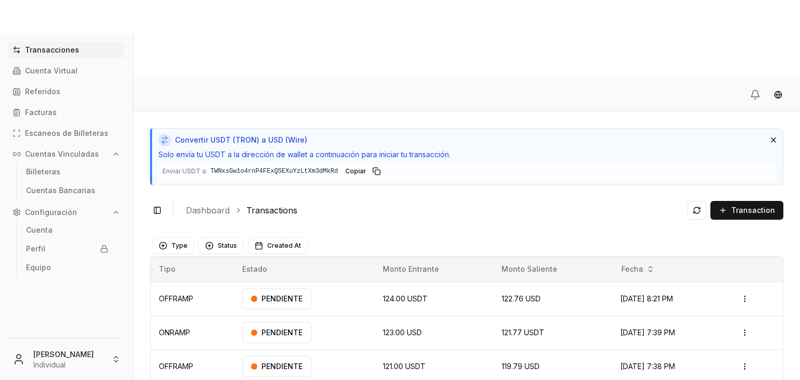
click at [559, 198] on div "Toggle Sidebar Dashboard Transactions Transaction" at bounding box center [467, 210] width 634 height 25
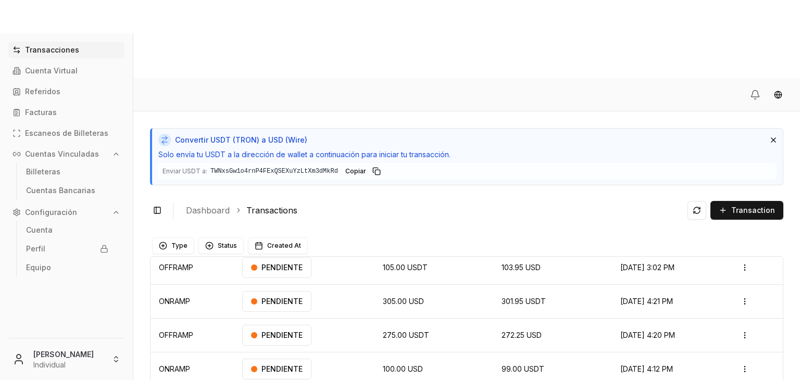
scroll to position [135, 0]
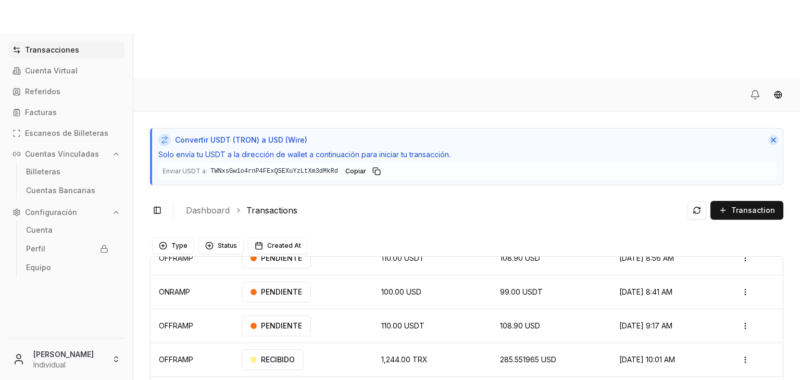
click at [772, 135] on button "Dismiss" at bounding box center [774, 140] width 10 height 10
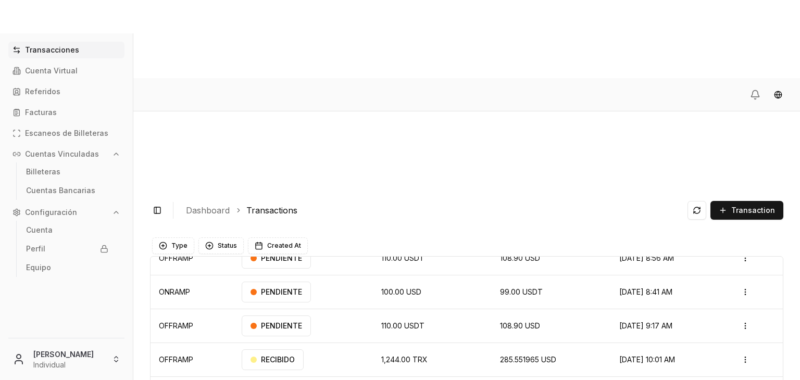
scroll to position [5, 0]
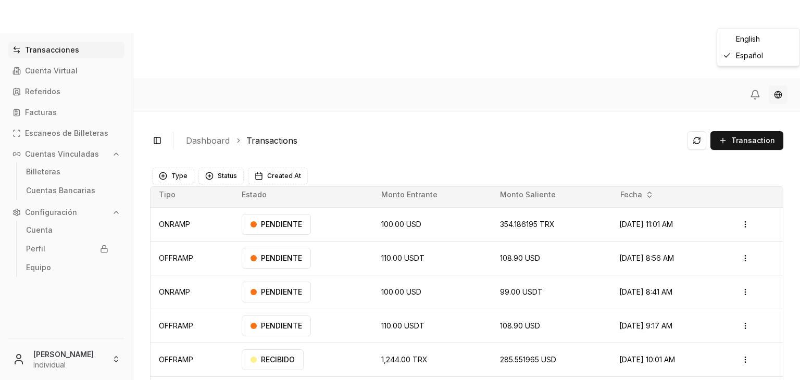
click at [781, 16] on html "Transacciones Cuenta Virtual Referidos Facturas Escaneos de Billeteras Cuentas …" at bounding box center [400, 229] width 800 height 459
click at [751, 38] on div "English" at bounding box center [759, 39] width 78 height 17
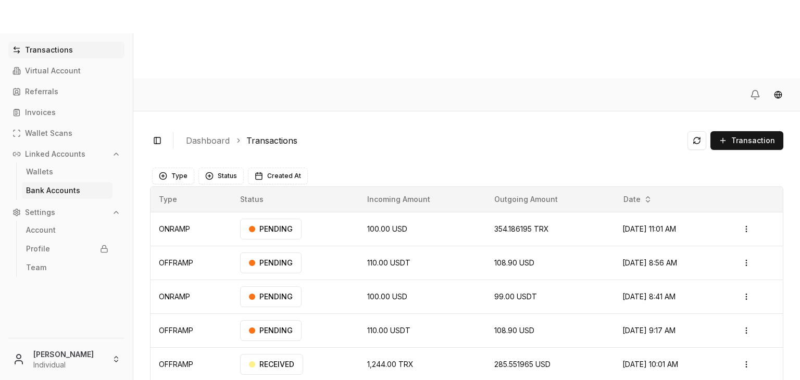
click at [58, 192] on p "Bank Accounts" at bounding box center [53, 190] width 54 height 7
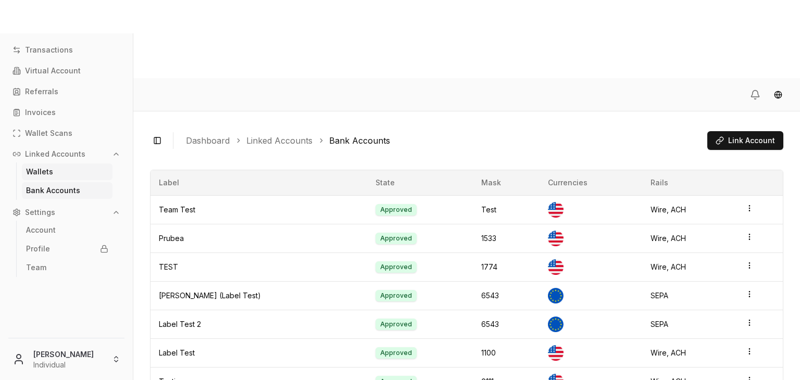
click at [60, 175] on link "Wallets" at bounding box center [67, 172] width 91 height 17
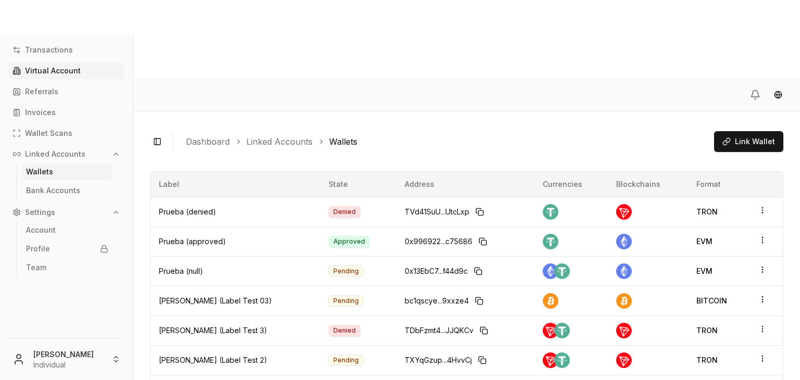
click at [73, 65] on link "Virtual Account" at bounding box center [66, 71] width 116 height 17
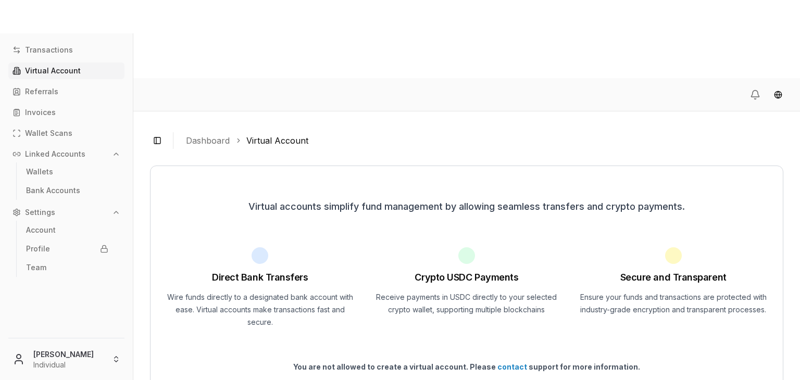
scroll to position [15, 0]
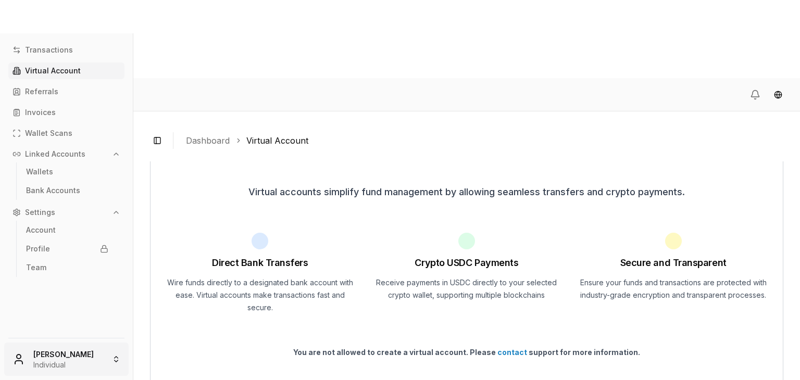
click at [97, 362] on html "Transactions Virtual Account Referrals Invoices Wallet Scans Linked Accounts Wa…" at bounding box center [400, 229] width 800 height 459
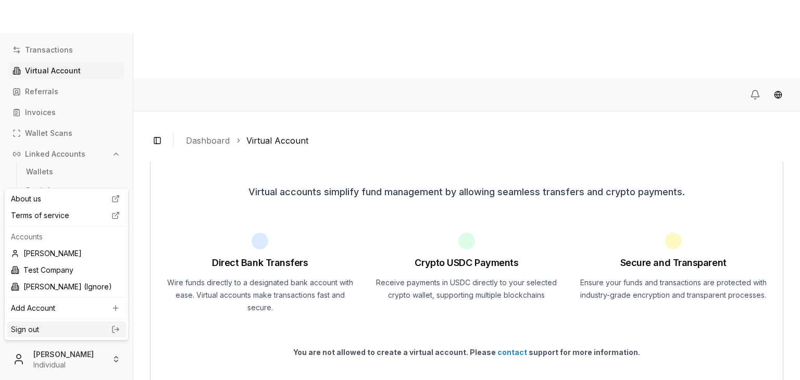
click at [100, 336] on div "Sign out" at bounding box center [66, 330] width 119 height 17
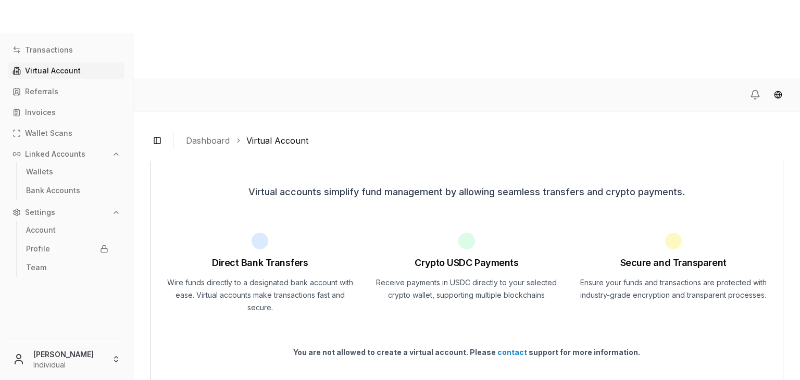
click at [569, 134] on ol "Dashboard Virtual Account" at bounding box center [480, 140] width 589 height 13
click at [47, 51] on p "Transactions" at bounding box center [49, 49] width 48 height 7
